Goal: Information Seeking & Learning: Learn about a topic

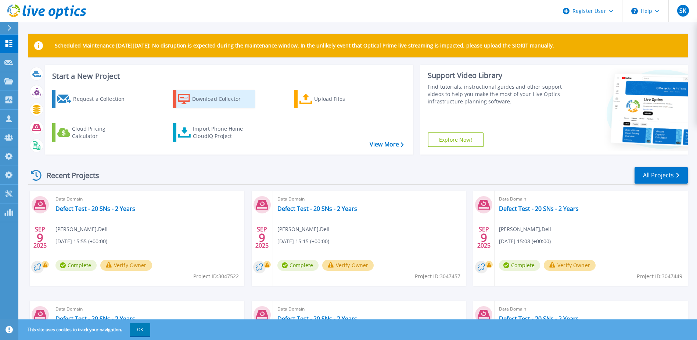
click at [185, 100] on icon at bounding box center [184, 99] width 12 height 11
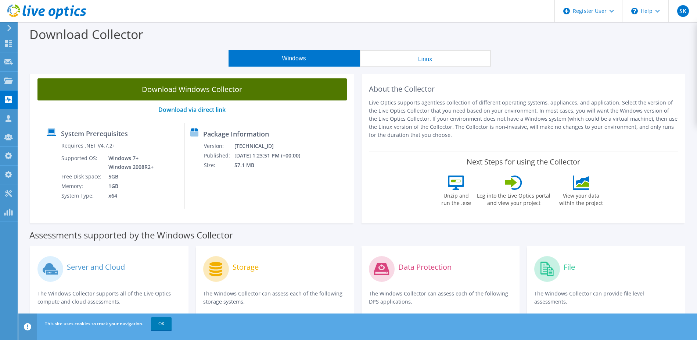
click at [239, 91] on link "Download Windows Collector" at bounding box center [192, 89] width 310 height 22
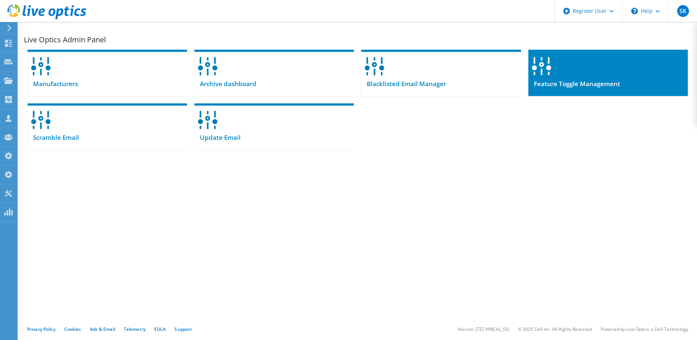
click at [580, 80] on span "Feature Toggle Management" at bounding box center [575, 84] width 92 height 8
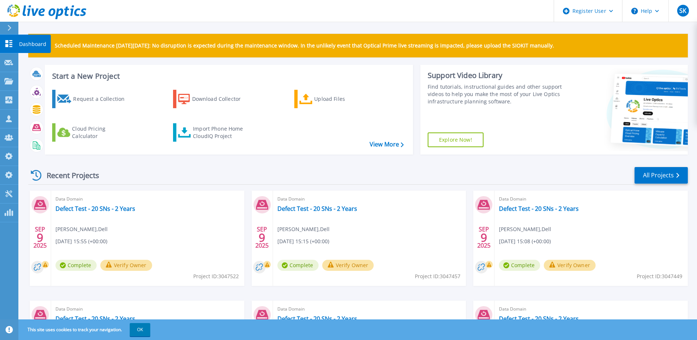
click at [5, 42] on icon at bounding box center [8, 43] width 9 height 7
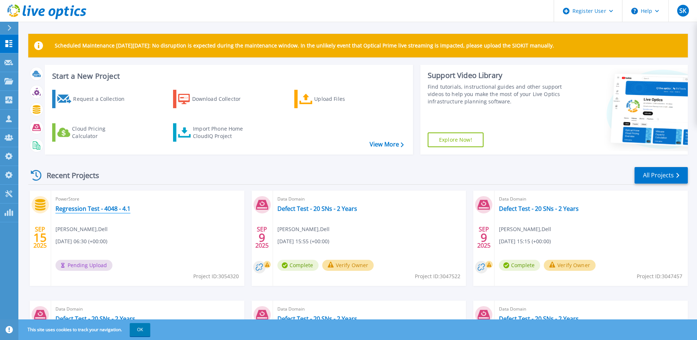
click at [124, 206] on link "Regression Test - 4048 - 4.1" at bounding box center [93, 208] width 75 height 7
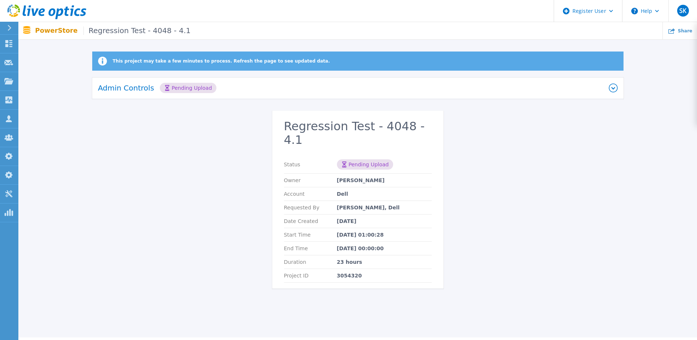
drag, startPoint x: 84, startPoint y: 130, endPoint x: 78, endPoint y: 89, distance: 42.0
click at [84, 130] on div "This project may take a few minutes to process. Refresh the page to see updated…" at bounding box center [357, 174] width 679 height 246
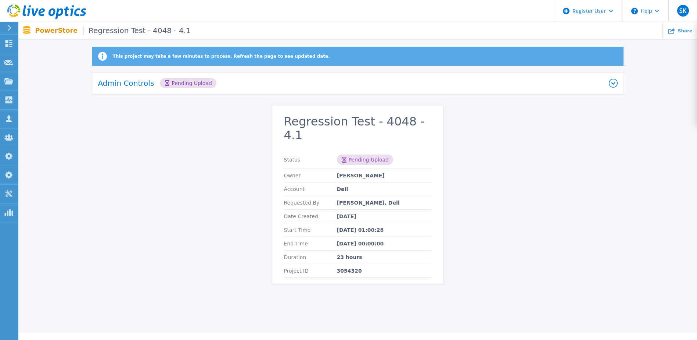
scroll to position [6, 0]
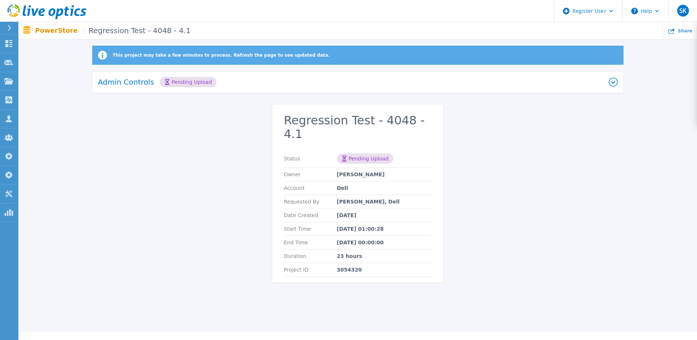
drag, startPoint x: 553, startPoint y: 102, endPoint x: 526, endPoint y: 105, distance: 27.0
click at [553, 102] on div "Admin Controls Pending Upload Download Raw Files Retry Delete" at bounding box center [358, 88] width 532 height 33
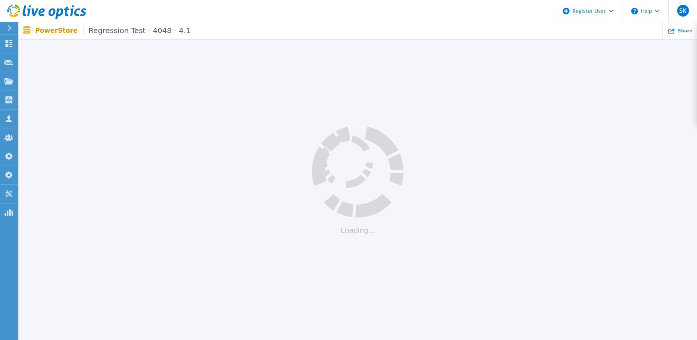
scroll to position [6, 0]
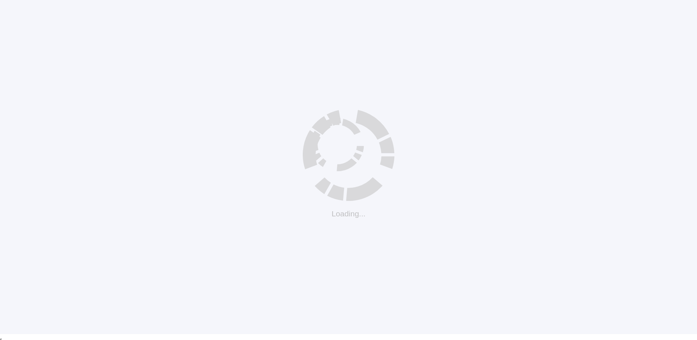
scroll to position [6, 0]
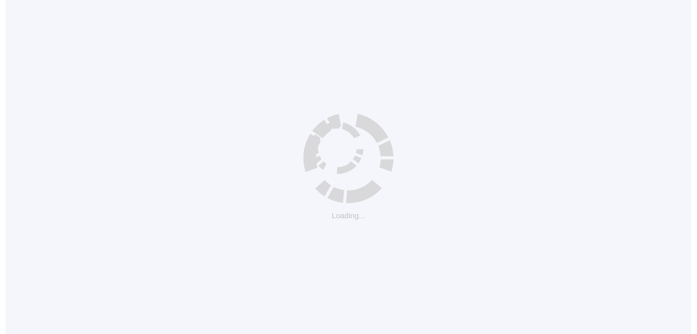
scroll to position [6, 0]
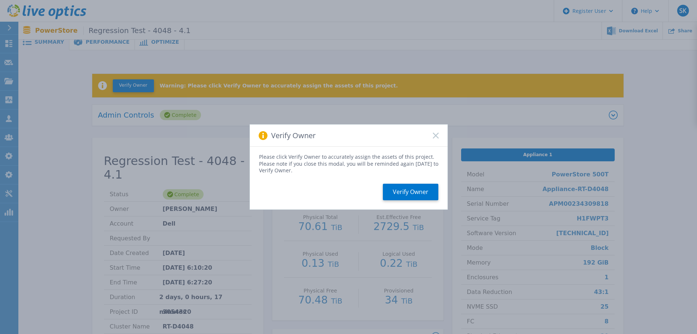
click at [436, 135] on icon at bounding box center [436, 136] width 6 height 6
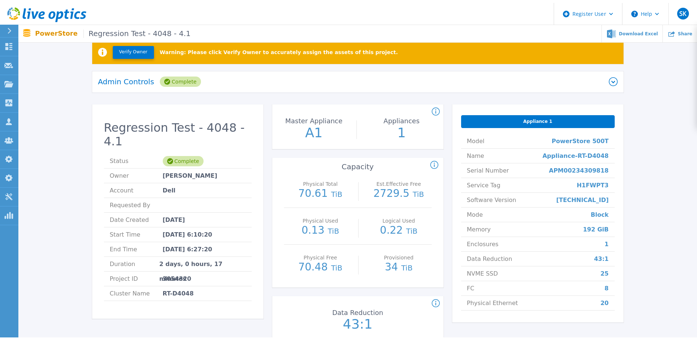
scroll to position [0, 0]
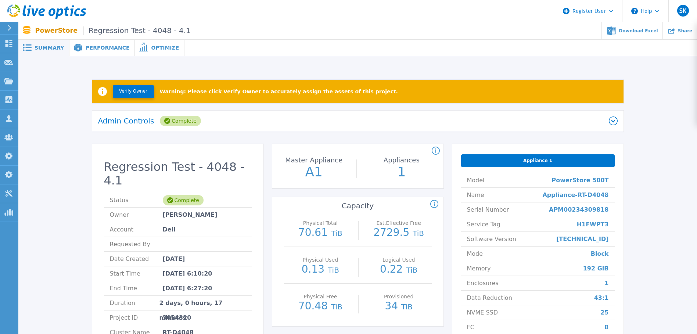
click at [99, 45] on span "Performance" at bounding box center [108, 47] width 44 height 5
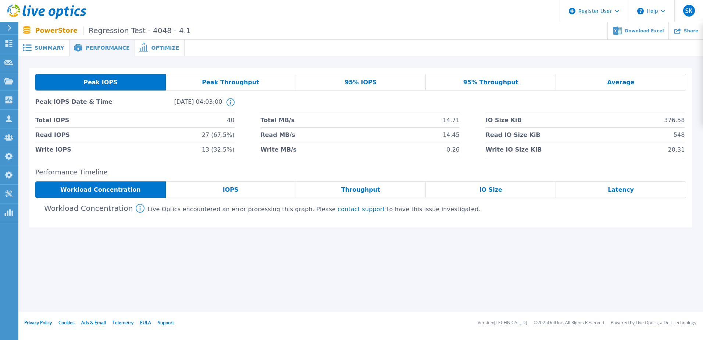
click at [235, 188] on span "IOPS" at bounding box center [231, 190] width 16 height 6
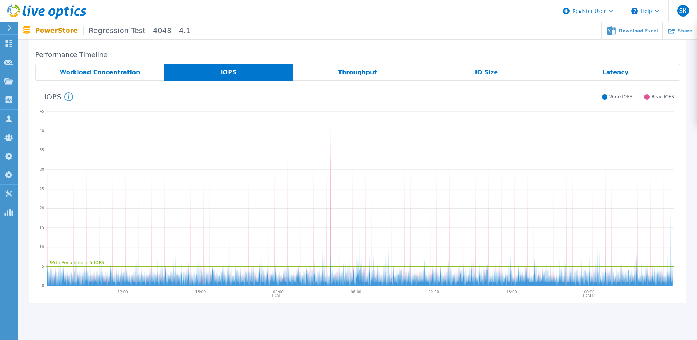
scroll to position [78, 0]
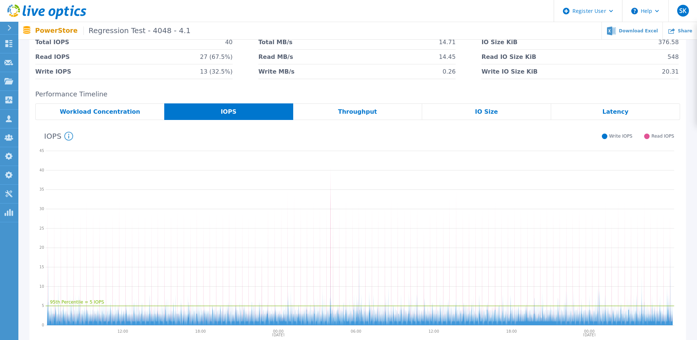
click at [352, 112] on span "Throughput" at bounding box center [357, 112] width 39 height 6
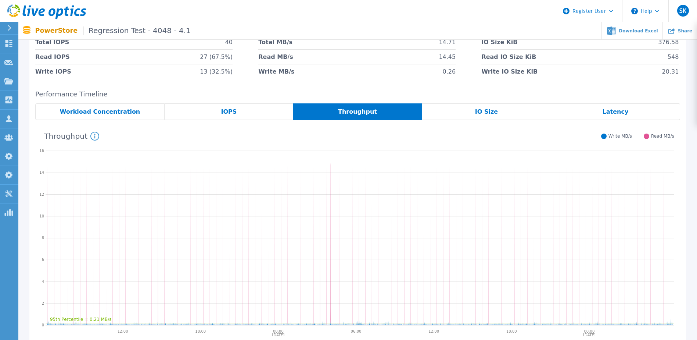
click at [489, 113] on span "IO Size" at bounding box center [486, 112] width 23 height 6
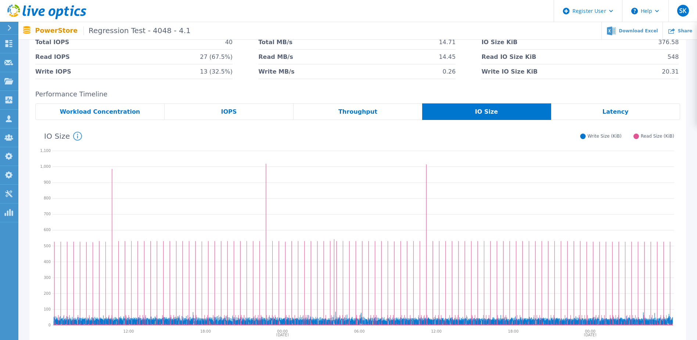
click at [619, 109] on span "Latency" at bounding box center [616, 112] width 26 height 6
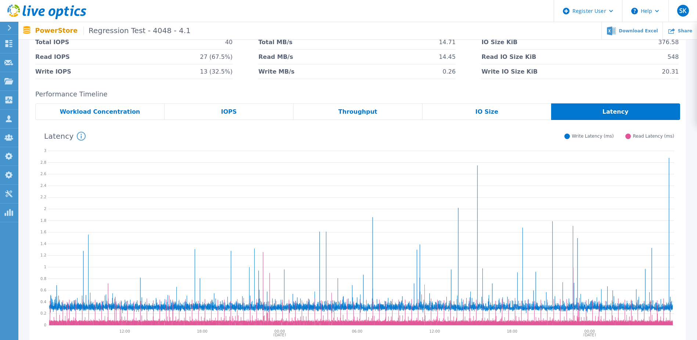
click at [97, 110] on span "Workload Concentration" at bounding box center [100, 112] width 81 height 6
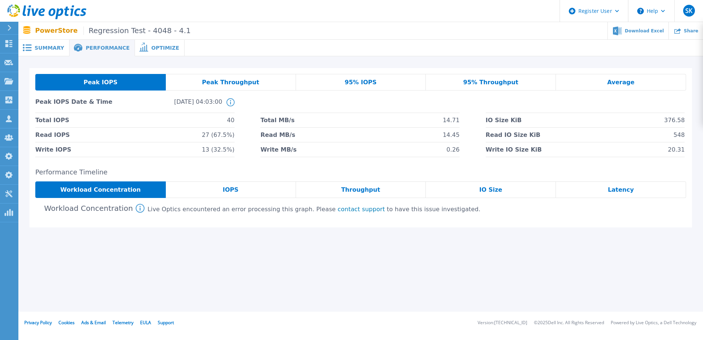
click at [146, 51] on div "Optimize" at bounding box center [160, 48] width 50 height 17
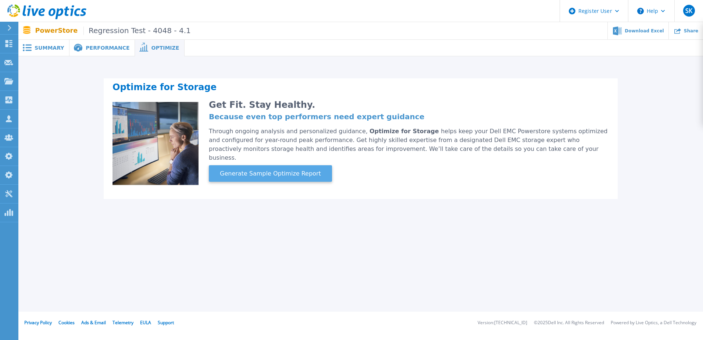
click at [277, 165] on button "Generate Sample Optimize Report" at bounding box center [270, 173] width 123 height 17
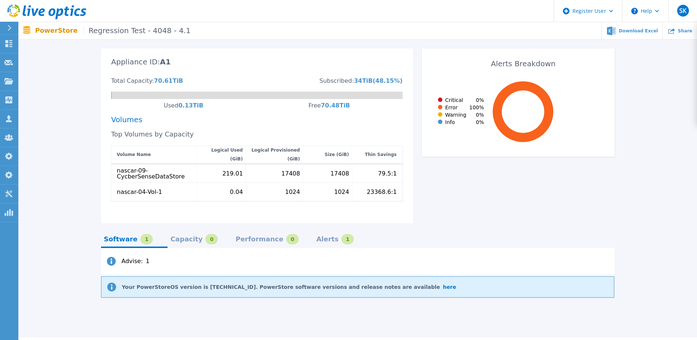
scroll to position [184, 0]
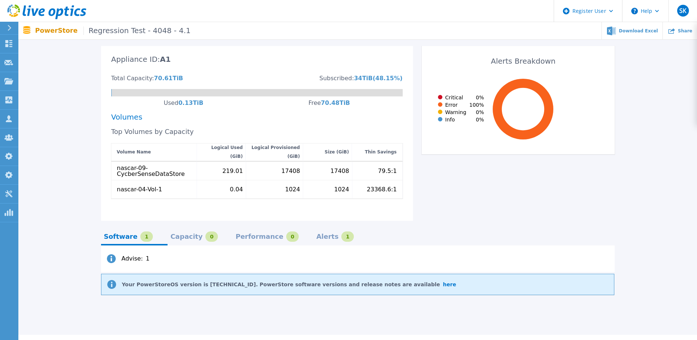
click at [342, 231] on div "1" at bounding box center [348, 236] width 12 height 10
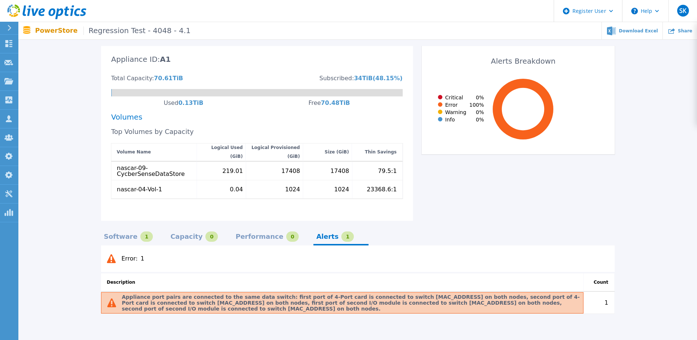
click at [106, 233] on div "Software" at bounding box center [121, 236] width 34 height 6
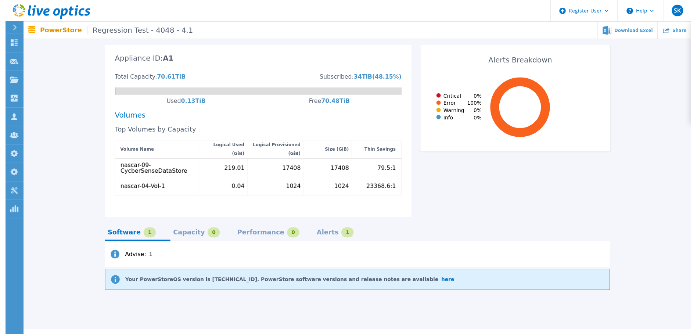
scroll to position [0, 0]
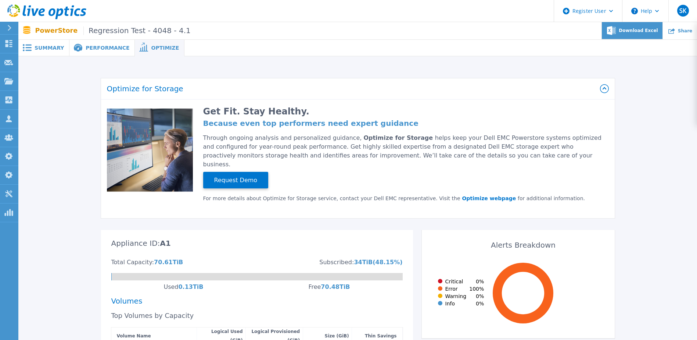
click at [638, 33] on div "Download Excel" at bounding box center [632, 30] width 61 height 17
click at [278, 124] on h4 "Because even top performers need expert guidance" at bounding box center [403, 123] width 401 height 6
click at [100, 50] on span "Performance" at bounding box center [108, 47] width 44 height 5
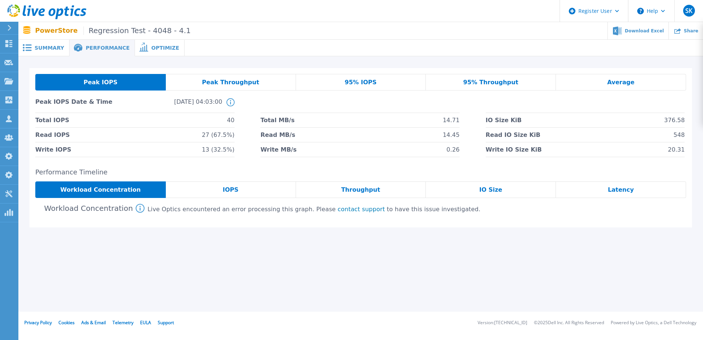
click at [240, 85] on span "Peak Throughput" at bounding box center [230, 82] width 57 height 6
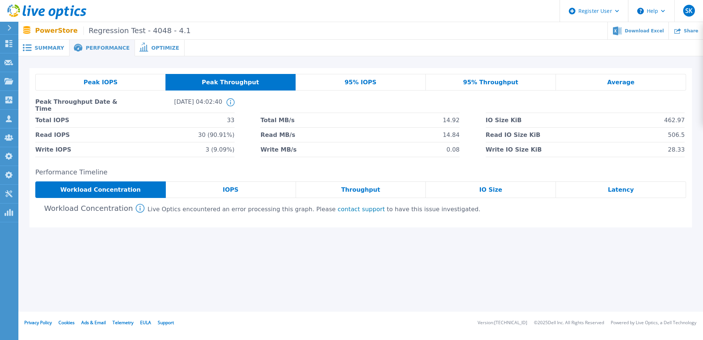
click at [356, 85] on span "95% IOPS" at bounding box center [360, 82] width 32 height 6
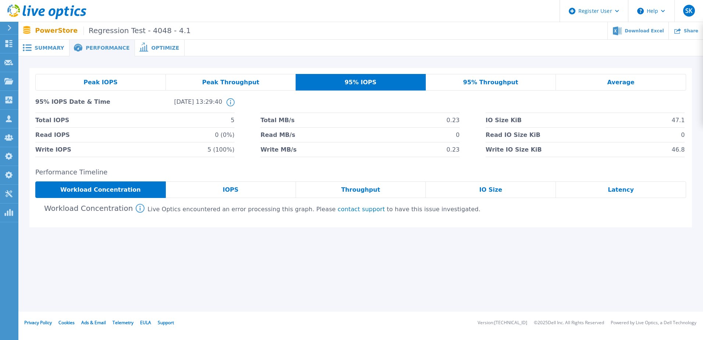
click at [513, 86] on div "95% Throughput" at bounding box center [491, 82] width 130 height 17
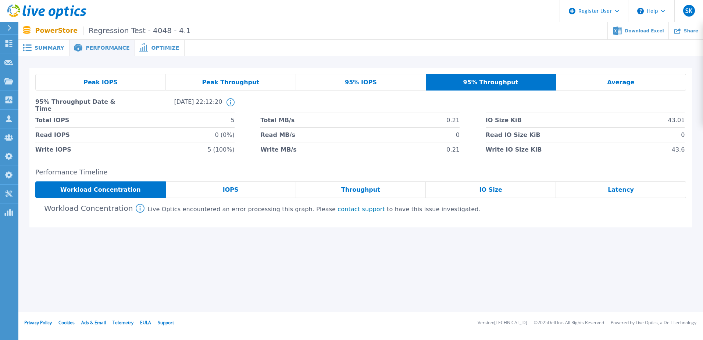
click at [628, 85] on span "Average" at bounding box center [620, 82] width 27 height 6
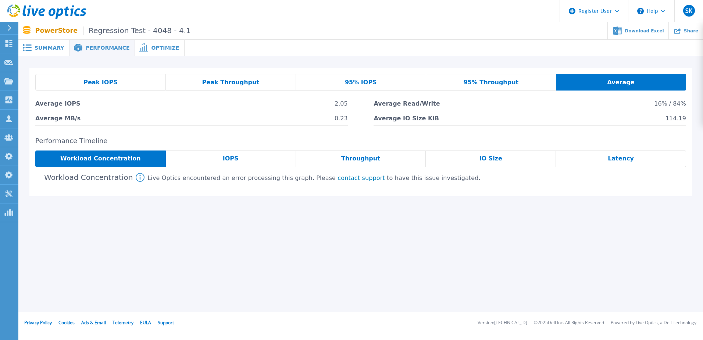
click at [71, 84] on div "Peak IOPS" at bounding box center [100, 82] width 131 height 17
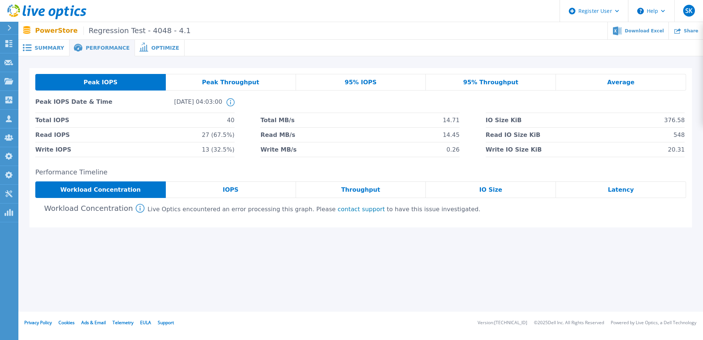
click at [33, 47] on span at bounding box center [26, 47] width 16 height 7
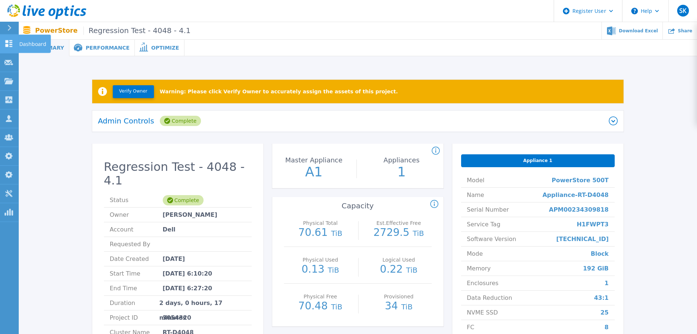
click at [1, 40] on link "Dashboard Dashboard" at bounding box center [9, 44] width 18 height 19
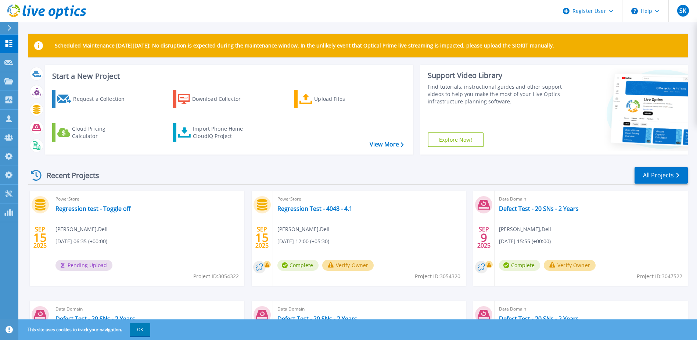
click at [449, 275] on span "Project ID: 3054320" at bounding box center [438, 276] width 46 height 8
copy span "3054320"
click at [232, 278] on span "Project ID: 3054322" at bounding box center [216, 276] width 46 height 8
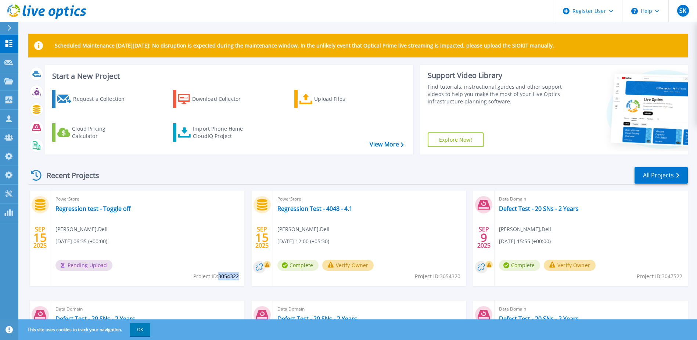
copy span "3054322"
click at [530, 156] on div "Start a New Project Request a Collection Download Collector Upload Files Cloud …" at bounding box center [358, 113] width 660 height 96
click at [112, 206] on link "Regression test - Toggle off" at bounding box center [93, 208] width 75 height 7
click at [11, 38] on link "Dashboard Dashboard" at bounding box center [9, 44] width 18 height 19
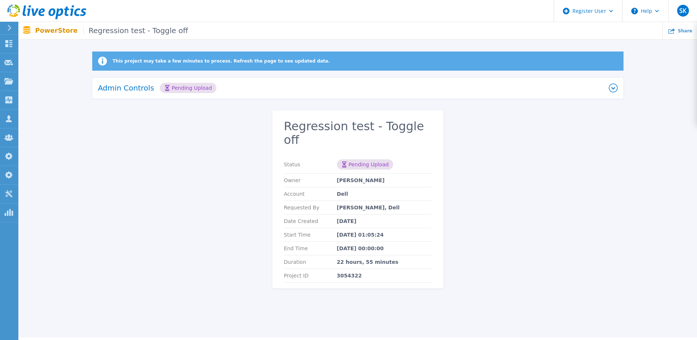
click at [540, 268] on div "This project may take a few minutes to process. Refresh the page to see updated…" at bounding box center [357, 174] width 679 height 246
click at [565, 275] on div "This project may take a few minutes to process. Refresh the page to see updated…" at bounding box center [357, 174] width 679 height 246
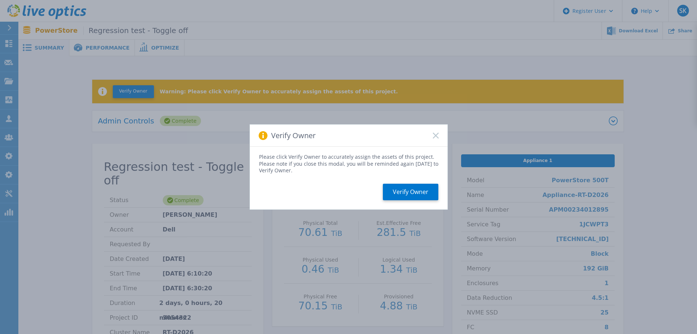
click at [436, 136] on rect at bounding box center [436, 135] width 6 height 6
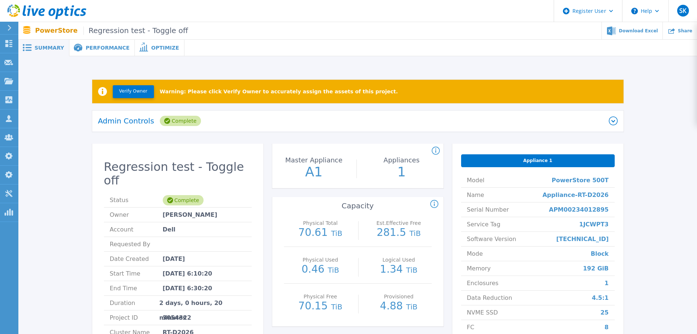
click at [102, 47] on span "Performance" at bounding box center [108, 47] width 44 height 5
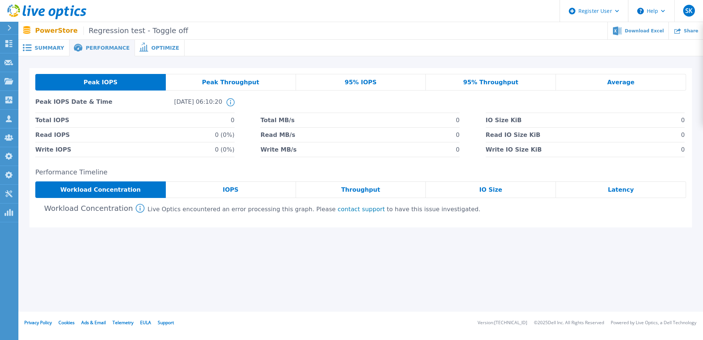
click at [244, 187] on div "IOPS" at bounding box center [231, 189] width 130 height 17
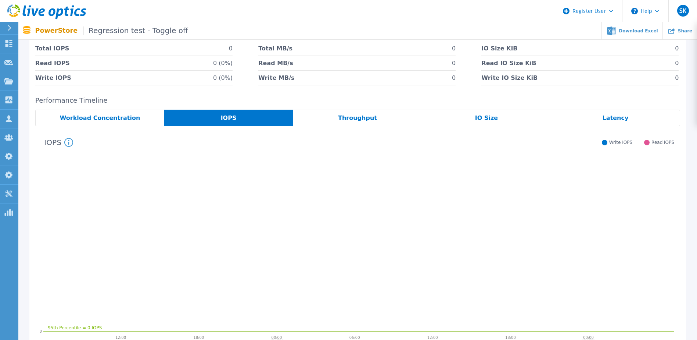
scroll to position [147, 0]
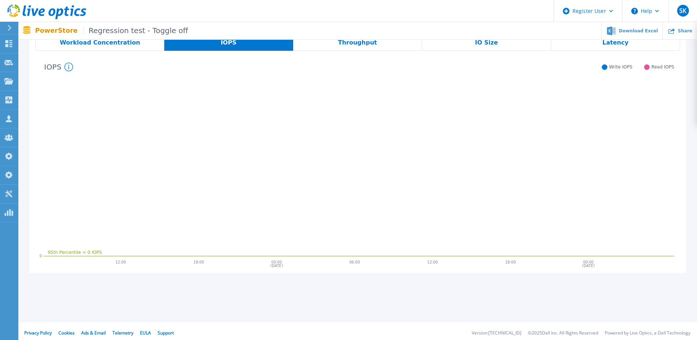
click at [366, 46] on span "Throughput" at bounding box center [357, 43] width 39 height 6
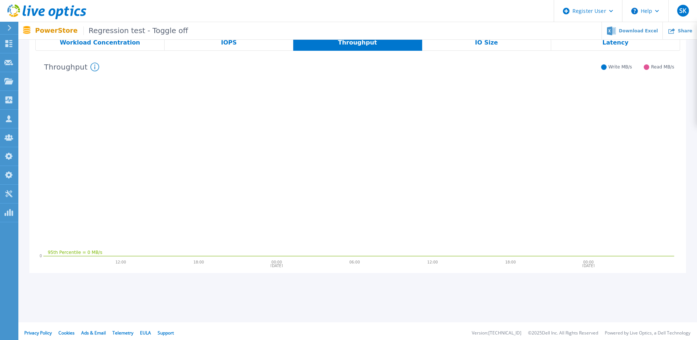
click at [457, 45] on div "IO Size" at bounding box center [486, 42] width 129 height 17
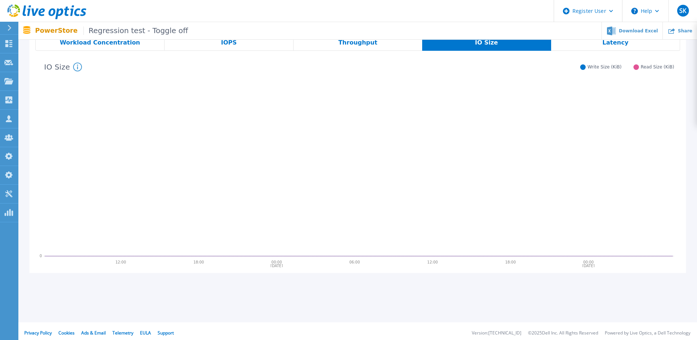
click at [613, 44] on span "Latency" at bounding box center [616, 43] width 26 height 6
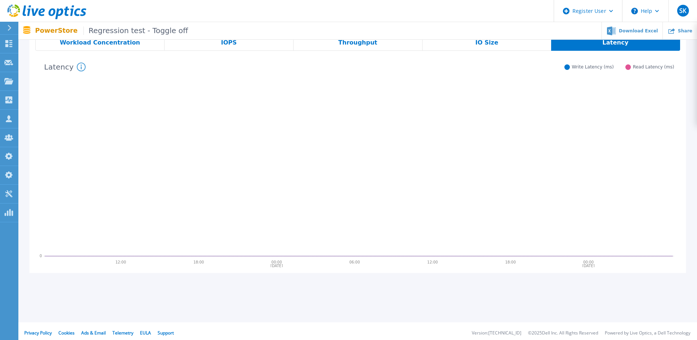
click at [114, 44] on span "Workload Concentration" at bounding box center [100, 43] width 81 height 6
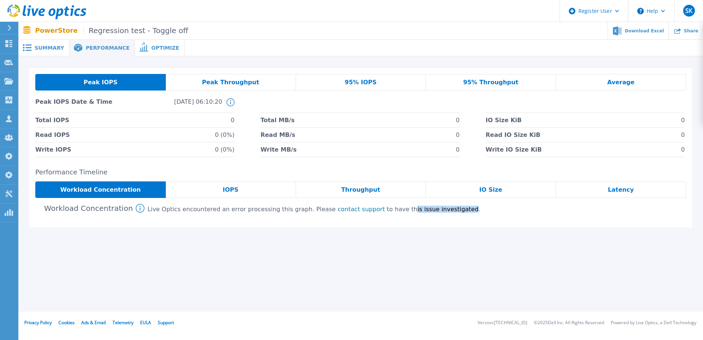
drag, startPoint x: 375, startPoint y: 210, endPoint x: 427, endPoint y: 210, distance: 51.8
click at [427, 210] on div "Live Optics encountered an error processing this graph. Please contact support …" at bounding box center [313, 209] width 333 height 7
click at [213, 210] on div "Live Optics encountered an error processing this graph. Please contact support …" at bounding box center [313, 209] width 333 height 7
click at [151, 47] on span "Optimize" at bounding box center [165, 47] width 28 height 5
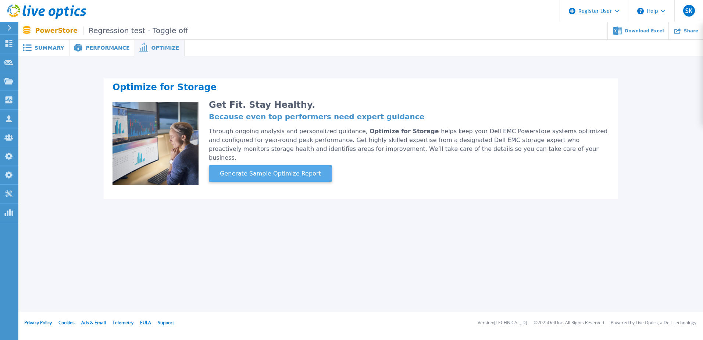
click at [286, 165] on button "Generate Sample Optimize Report" at bounding box center [270, 173] width 123 height 17
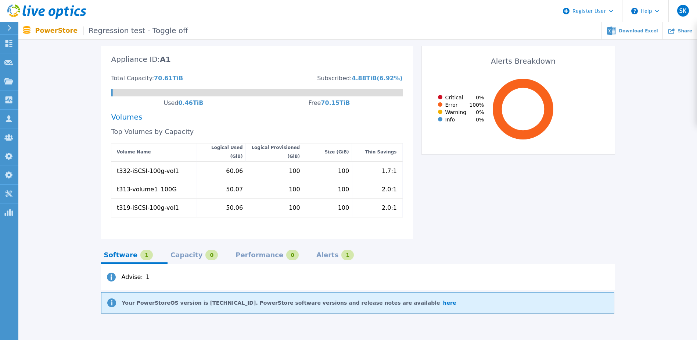
scroll to position [210, 0]
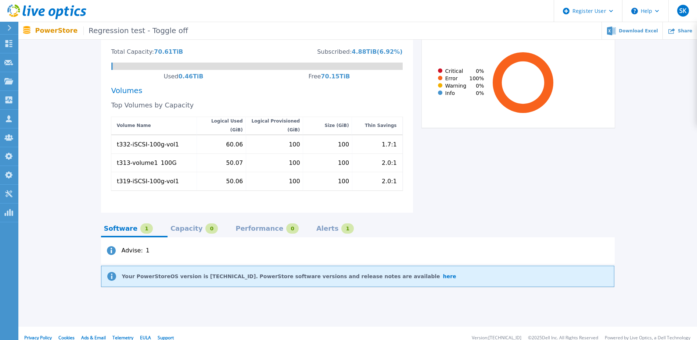
click at [317, 225] on div "Alerts" at bounding box center [328, 228] width 22 height 6
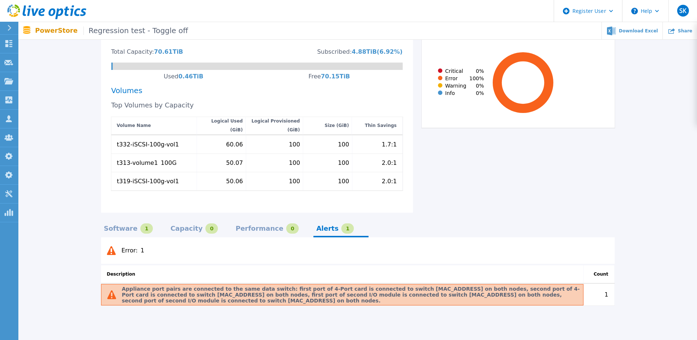
click at [125, 225] on div "Software" at bounding box center [121, 228] width 34 height 6
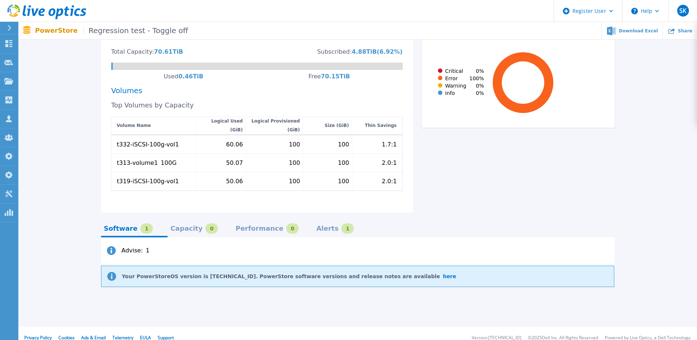
scroll to position [0, 0]
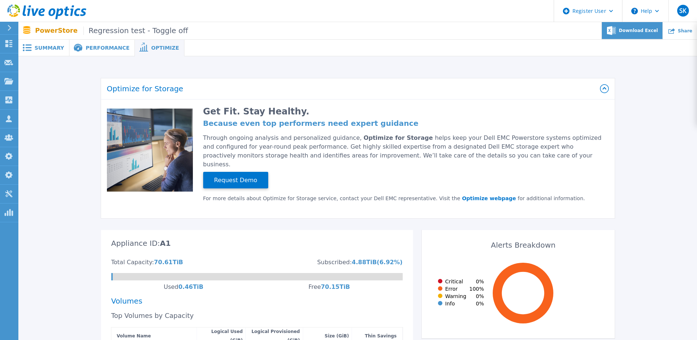
click at [636, 31] on span "Download Excel" at bounding box center [638, 30] width 39 height 4
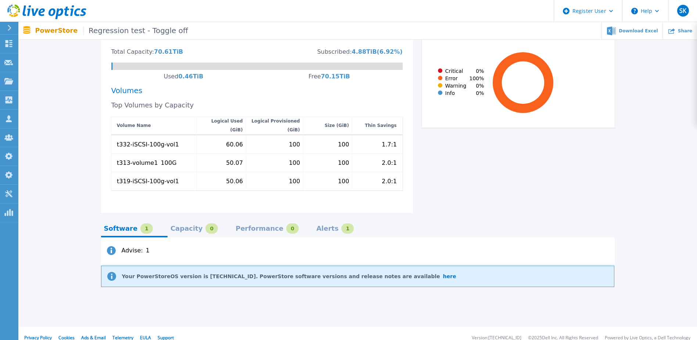
scroll to position [137, 0]
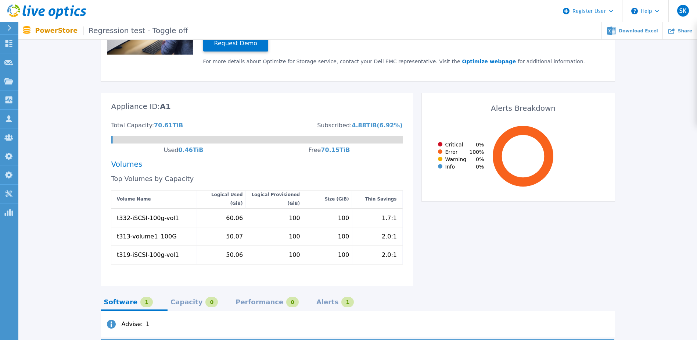
click at [342, 297] on div "1" at bounding box center [348, 302] width 12 height 10
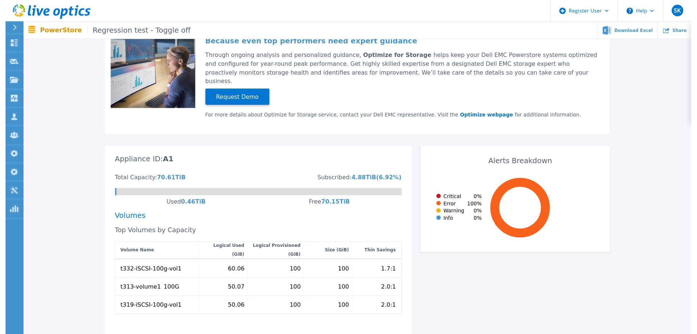
scroll to position [0, 0]
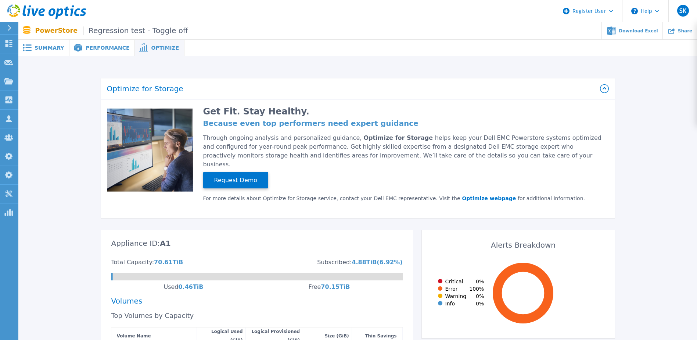
click at [86, 47] on span "Performance" at bounding box center [108, 47] width 44 height 5
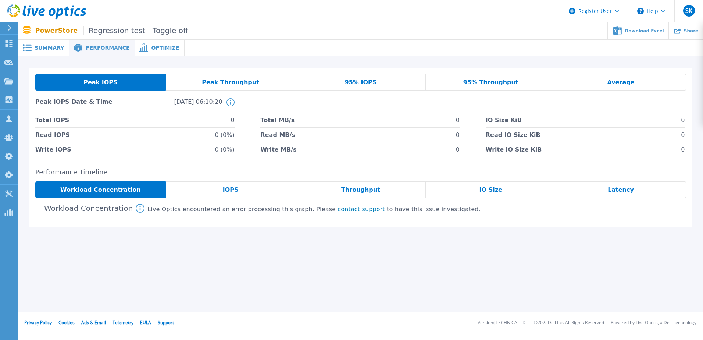
click at [38, 46] on span "Summary" at bounding box center [49, 47] width 29 height 5
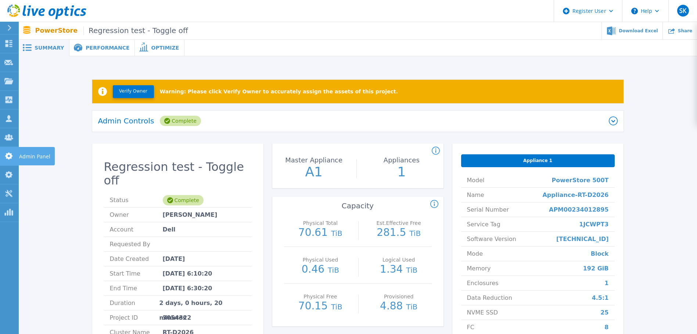
click at [12, 158] on icon at bounding box center [8, 156] width 9 height 7
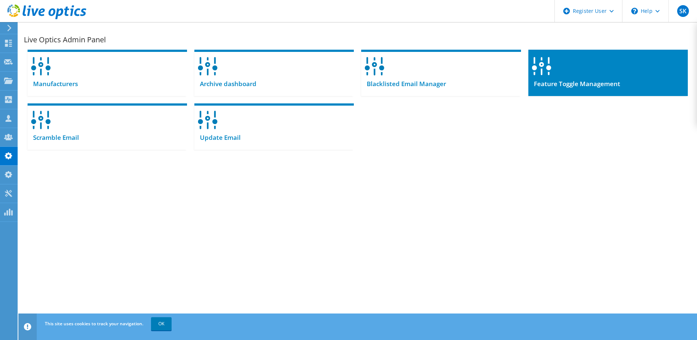
click at [582, 76] on div at bounding box center [609, 64] width 160 height 28
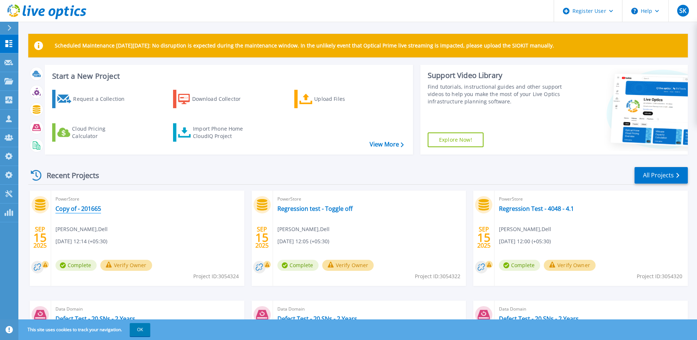
click at [91, 208] on link "Copy of - 201665" at bounding box center [79, 208] width 46 height 7
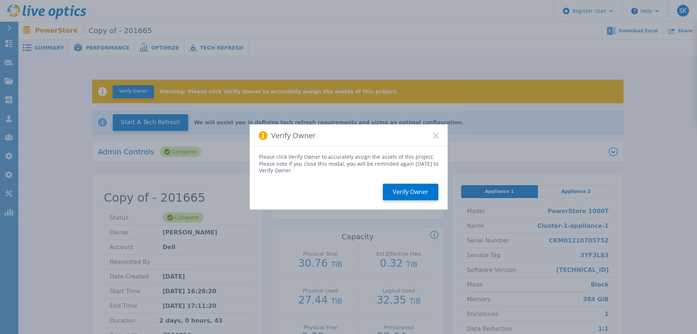
click at [436, 134] on icon at bounding box center [436, 136] width 6 height 6
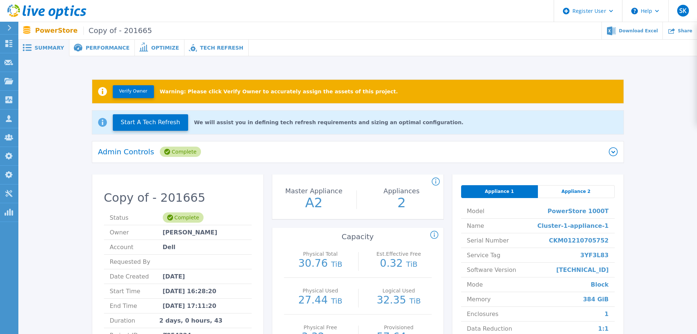
click at [564, 191] on span "Appliance 2" at bounding box center [576, 192] width 29 height 6
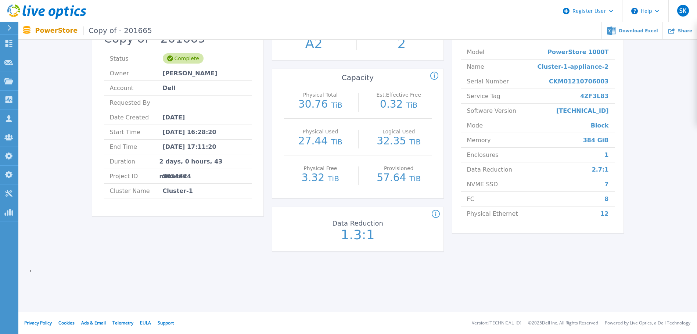
scroll to position [12, 0]
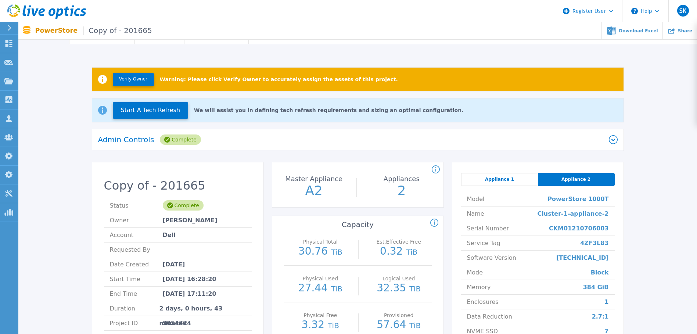
click at [490, 178] on span "Appliance 1" at bounding box center [499, 179] width 29 height 6
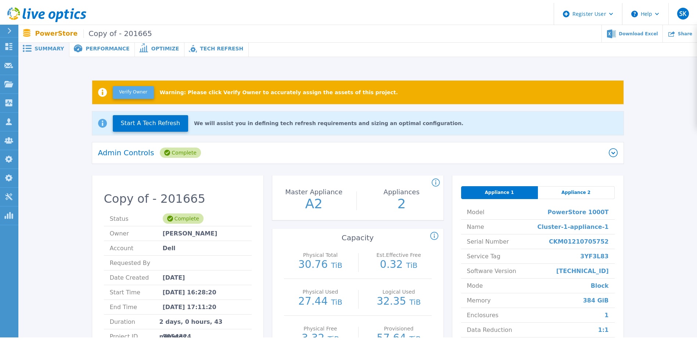
scroll to position [0, 0]
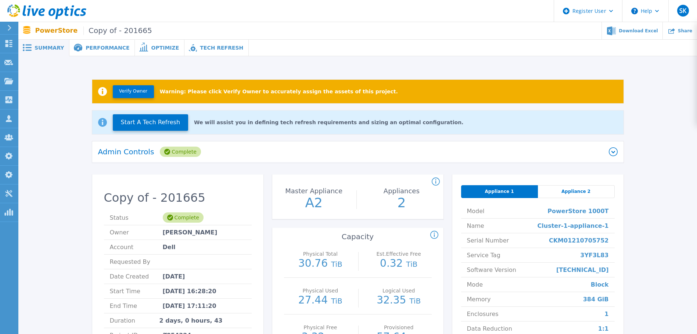
click at [91, 47] on span "Performance" at bounding box center [108, 47] width 44 height 5
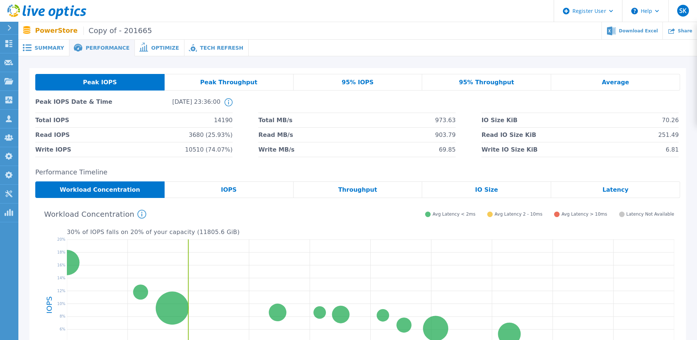
click at [151, 48] on span "Optimize" at bounding box center [165, 47] width 28 height 5
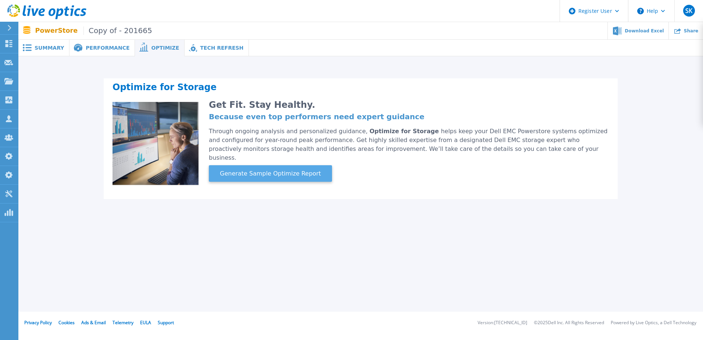
click at [284, 169] on span "Generate Sample Optimize Report" at bounding box center [270, 173] width 107 height 9
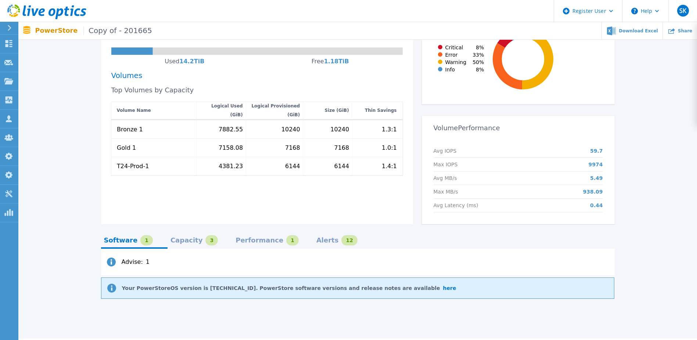
scroll to position [246, 0]
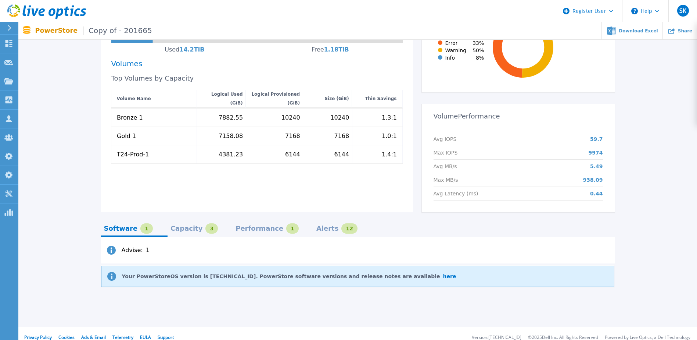
click at [317, 225] on div "Alerts" at bounding box center [328, 228] width 22 height 6
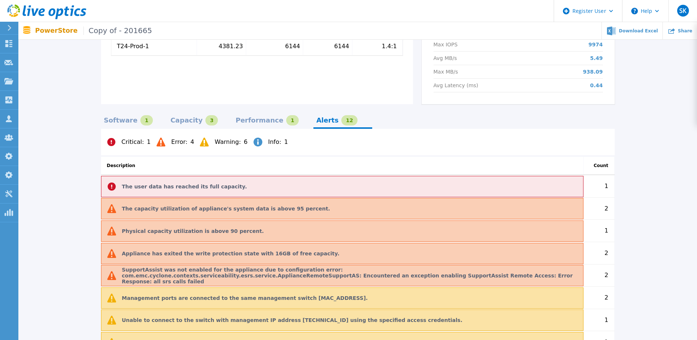
scroll to position [319, 0]
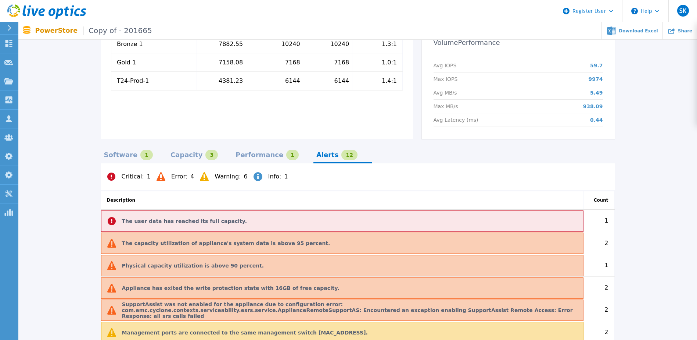
click at [122, 174] on span "Critical :" at bounding box center [133, 177] width 22 height 6
click at [178, 174] on span "Error :" at bounding box center [179, 177] width 16 height 6
click at [238, 172] on div "Critical : 1 Error : 4 Warning : 6 Info : 1" at bounding box center [358, 176] width 514 height 26
click at [188, 152] on div "Capacity" at bounding box center [187, 155] width 32 height 6
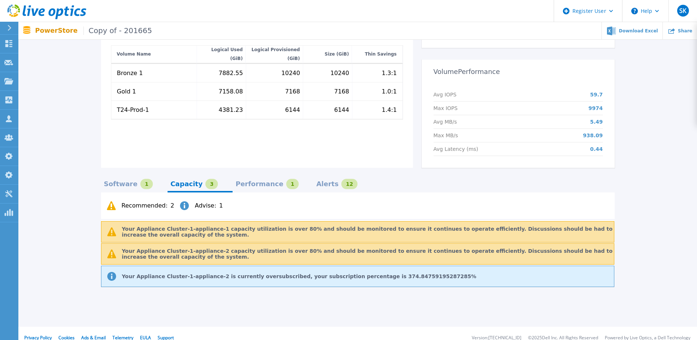
click at [239, 181] on div "Performance" at bounding box center [260, 184] width 48 height 6
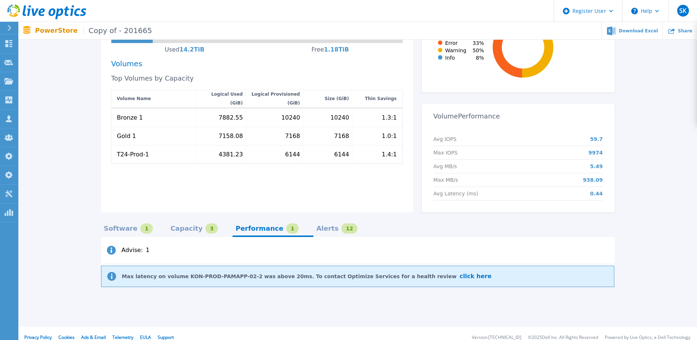
click at [124, 225] on div "Software" at bounding box center [121, 228] width 34 height 6
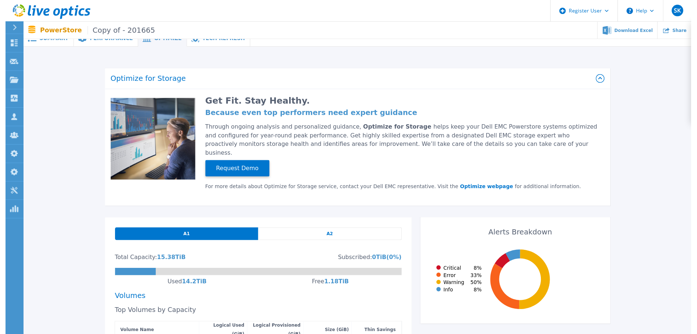
scroll to position [0, 0]
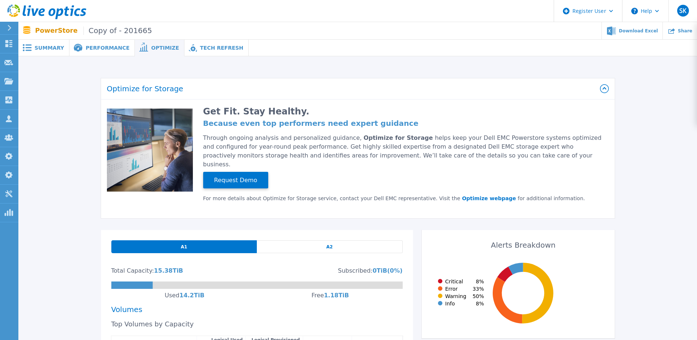
click at [187, 54] on div "Tech Refresh" at bounding box center [217, 48] width 64 height 17
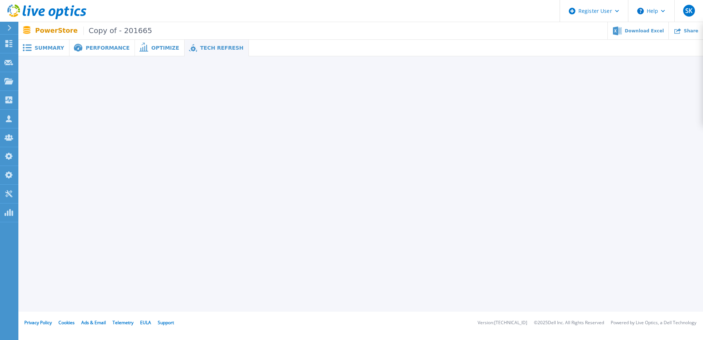
click at [51, 49] on span "Summary" at bounding box center [49, 47] width 29 height 5
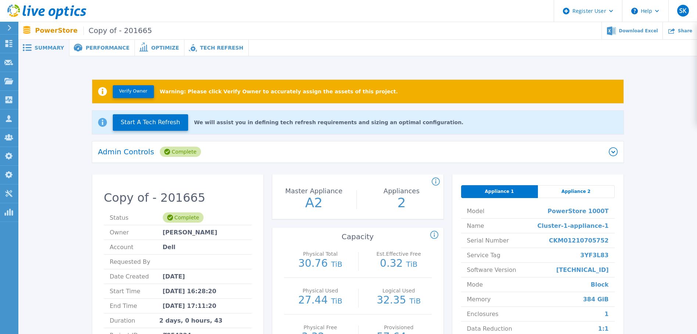
click at [585, 194] on span "Appliance 2" at bounding box center [576, 192] width 29 height 6
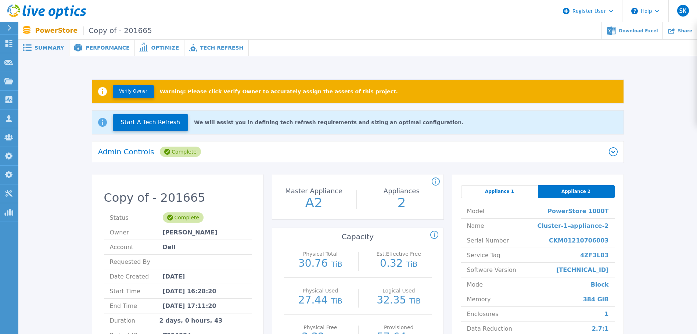
click at [493, 192] on span "Appliance 1" at bounding box center [499, 192] width 29 height 6
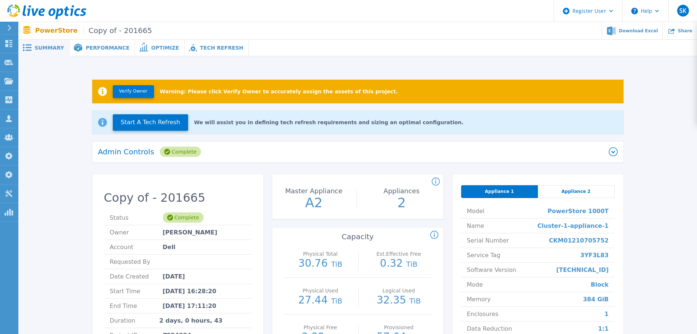
click at [588, 196] on div "Appliance 2" at bounding box center [576, 191] width 77 height 13
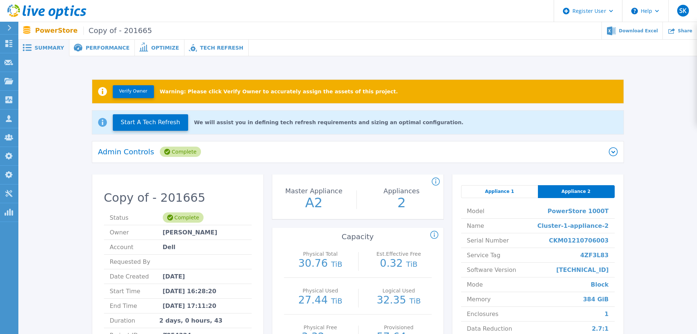
click at [499, 194] on span "Appliance 1" at bounding box center [499, 192] width 29 height 6
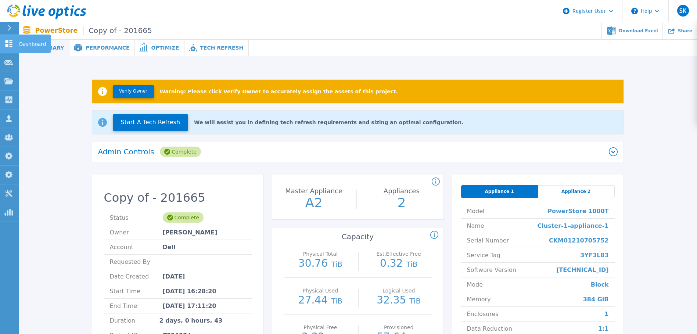
click at [1, 35] on link "Dashboard Dashboard" at bounding box center [9, 44] width 18 height 19
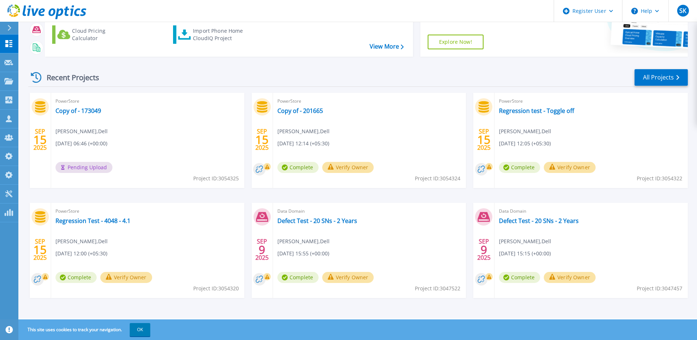
scroll to position [99, 0]
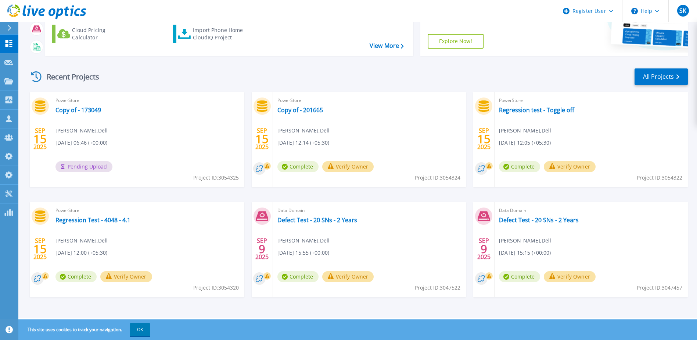
click at [231, 178] on span "Project ID: 3054325" at bounding box center [216, 178] width 46 height 8
copy span "3054325"
click at [447, 180] on span "Project ID: 3054324" at bounding box center [438, 178] width 46 height 8
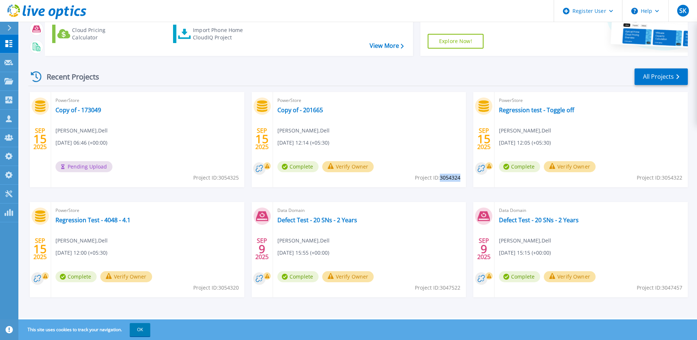
copy span "3054324"
click at [228, 178] on span "Project ID: 3054325" at bounding box center [216, 178] width 46 height 8
click at [229, 178] on span "Project ID: 3054325" at bounding box center [216, 178] width 46 height 8
copy span "3054325"
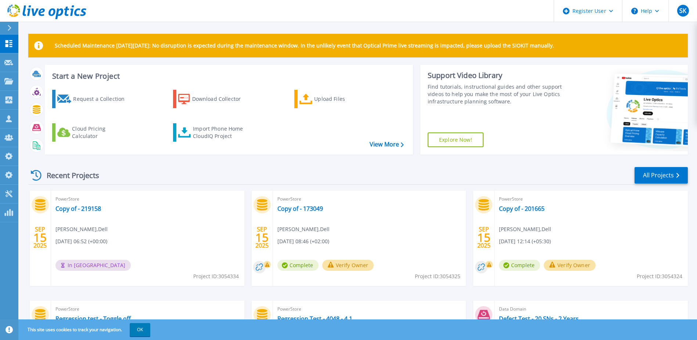
click at [454, 277] on span "Project ID: 3054325" at bounding box center [438, 276] width 46 height 8
copy span "3054325"
click at [223, 278] on span "Project ID: 3054334" at bounding box center [216, 276] width 46 height 8
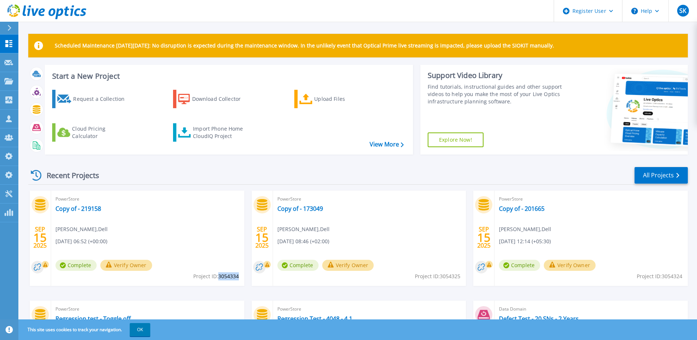
copy span "3054334"
